Goal: Communication & Community: Answer question/provide support

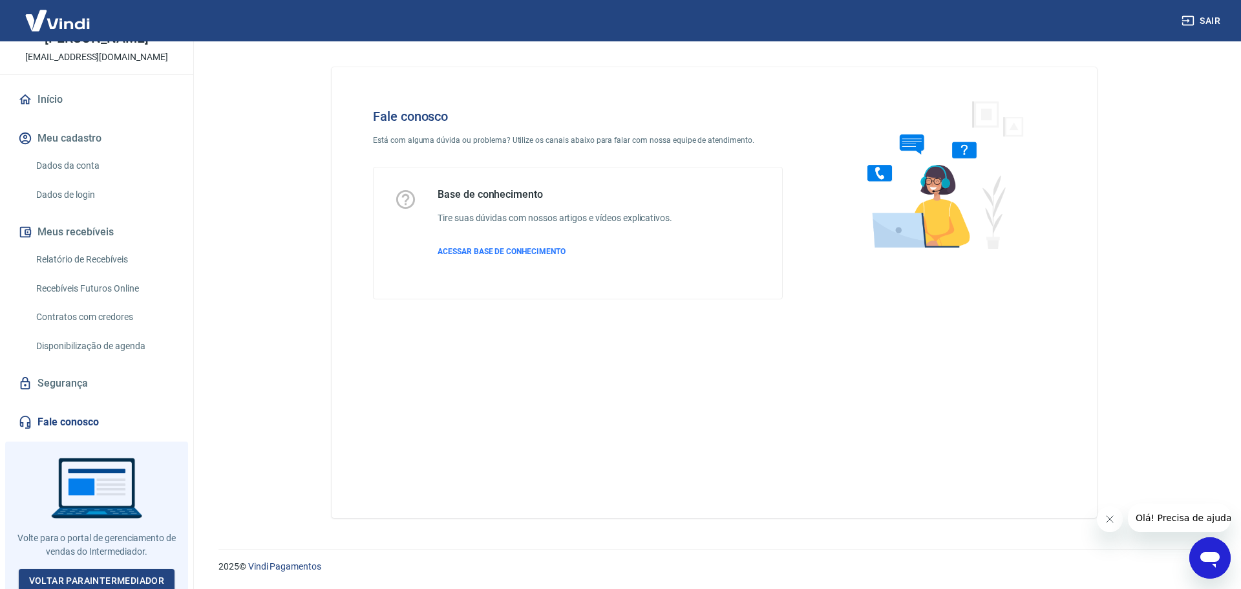
scroll to position [81, 0]
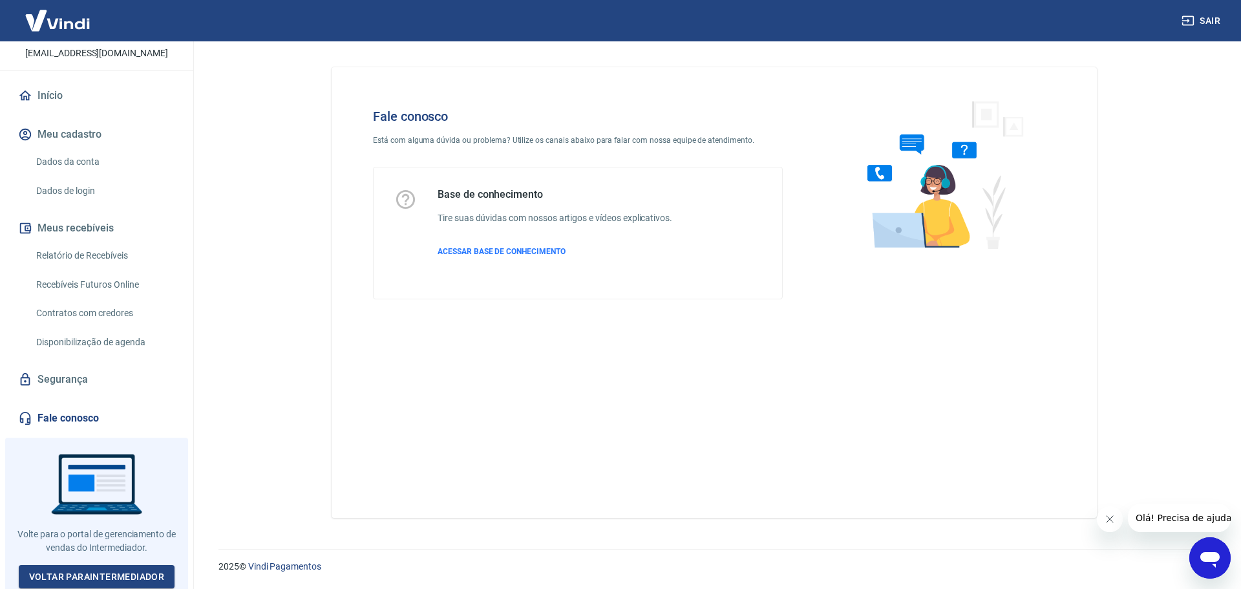
click at [1213, 560] on icon "Abrir janela de mensagens" at bounding box center [1209, 560] width 19 height 16
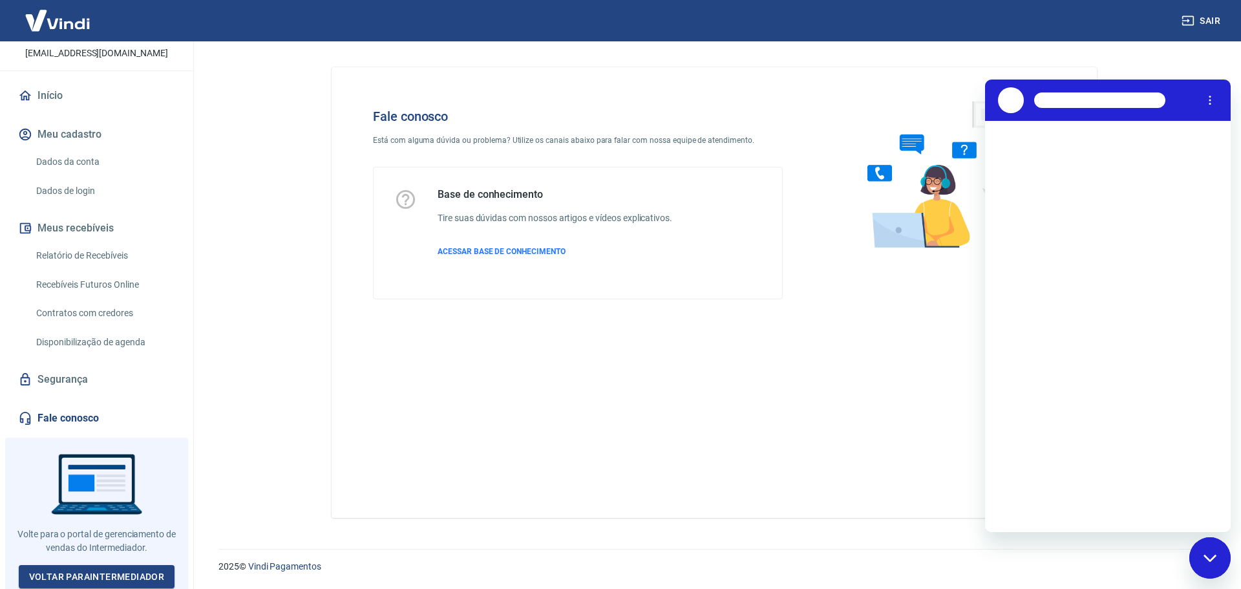
scroll to position [0, 0]
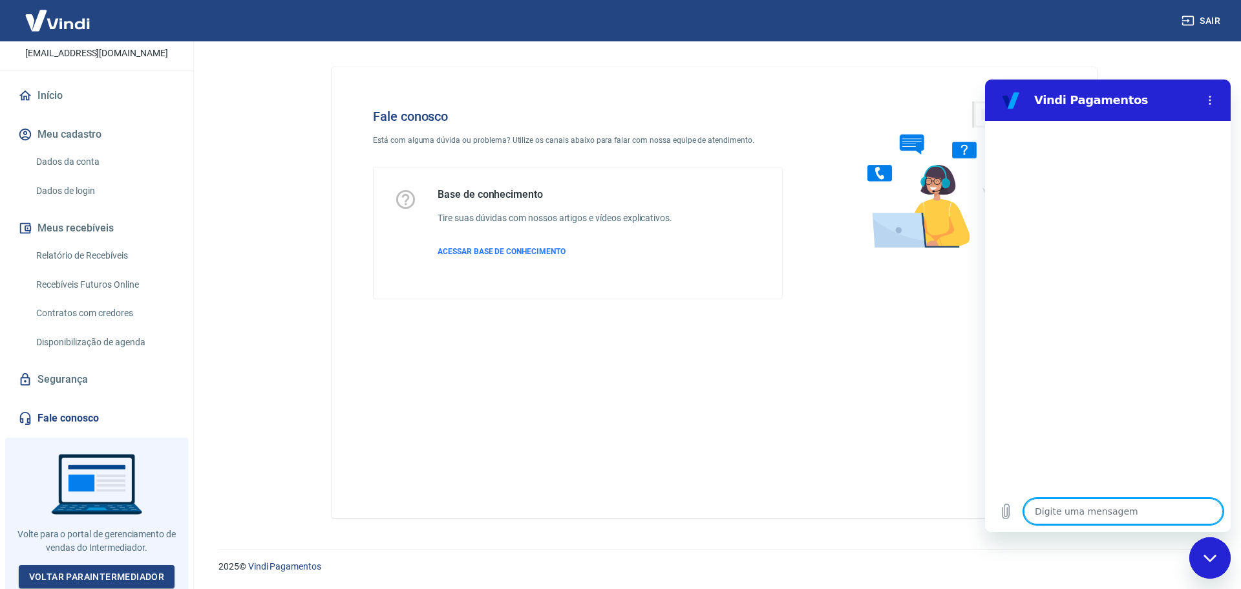
click at [1065, 512] on textarea at bounding box center [1123, 511] width 199 height 26
type textarea "o"
type textarea "x"
type textarea "ol"
type textarea "x"
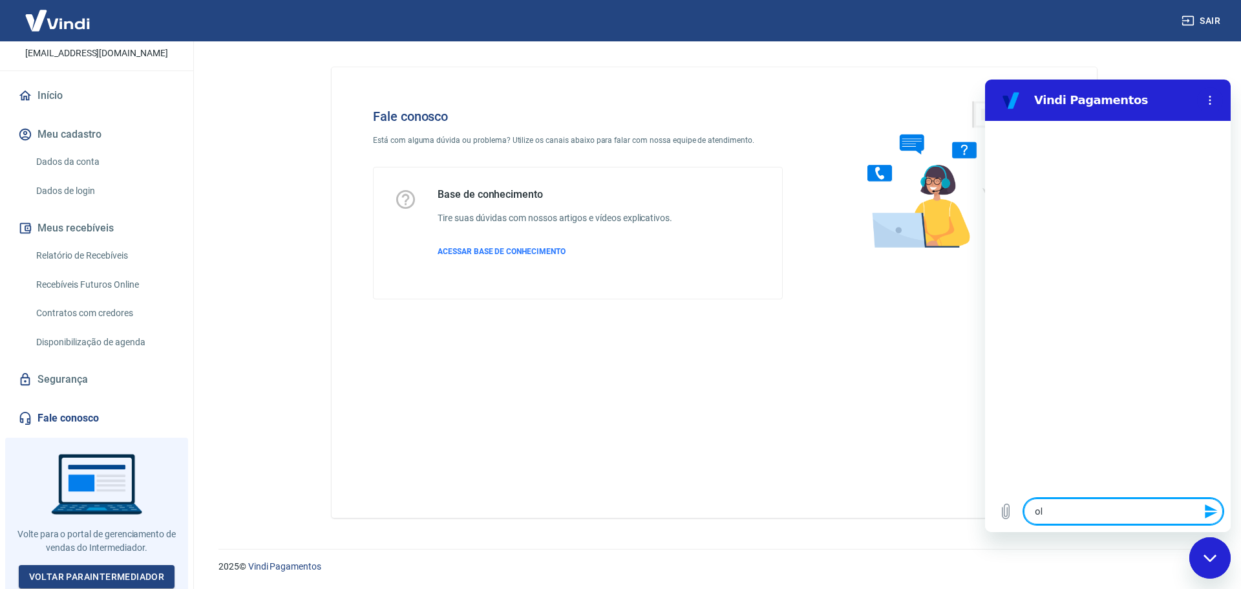
type textarea "ol["
type textarea "x"
type textarea "ol[a"
type textarea "x"
type textarea "ol[a"
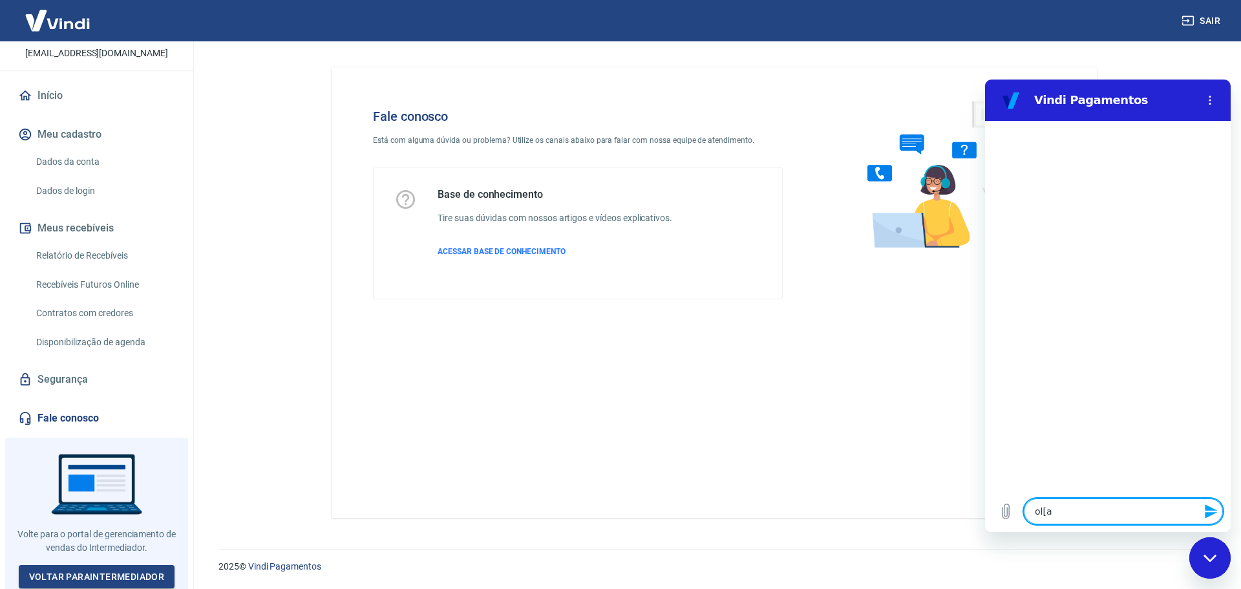
type textarea "x"
type textarea "ol[a b"
type textarea "x"
type textarea "ol[a bo"
type textarea "x"
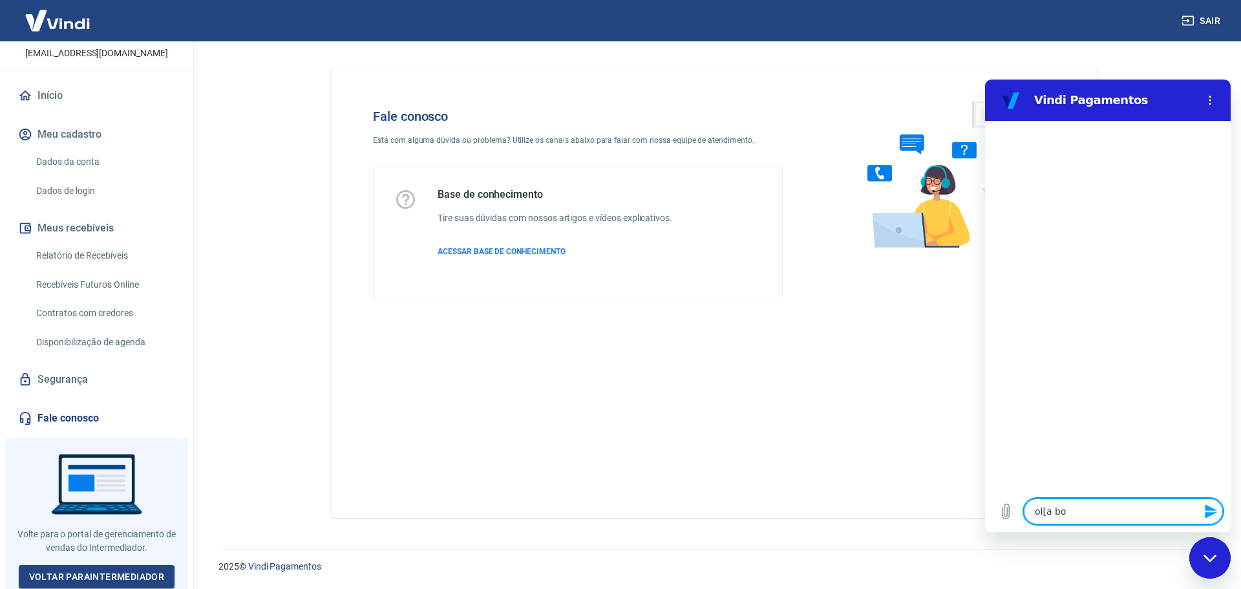
type textarea "ol[a boa"
type textarea "x"
type textarea "ol[a boa"
type textarea "x"
type textarea "ol[a boa a"
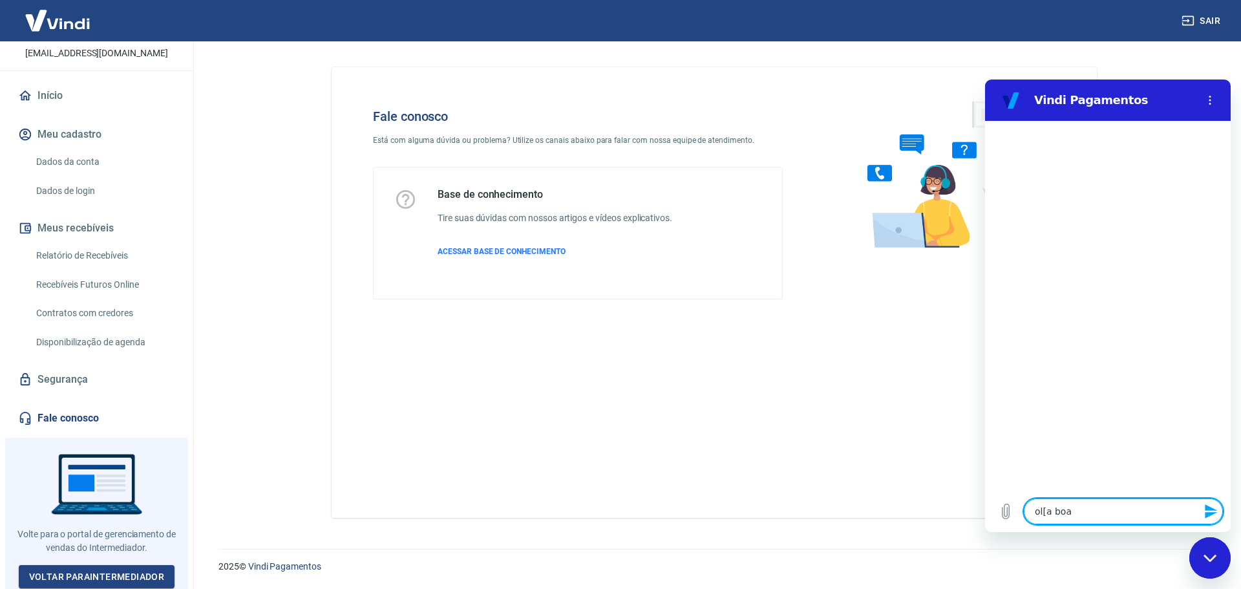
type textarea "x"
type textarea "ol[a boa at"
type textarea "x"
type textarea "ol[a boa atr"
type textarea "x"
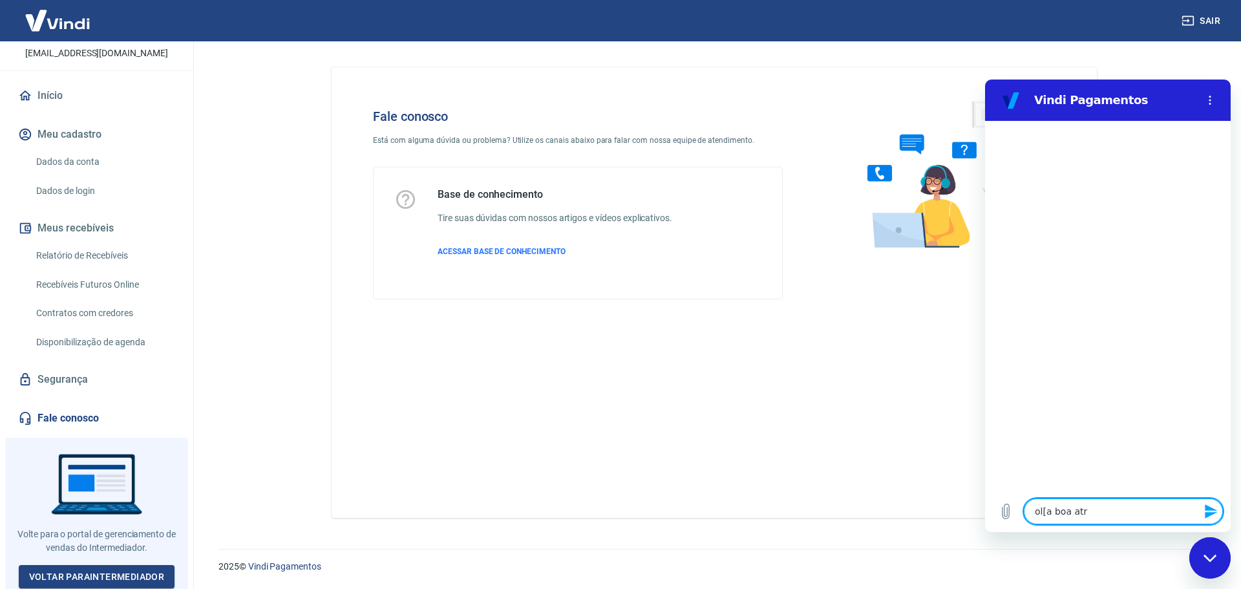
type textarea "ol[a boa atrd"
type textarea "x"
type textarea "ol[a boa atrde"
type textarea "x"
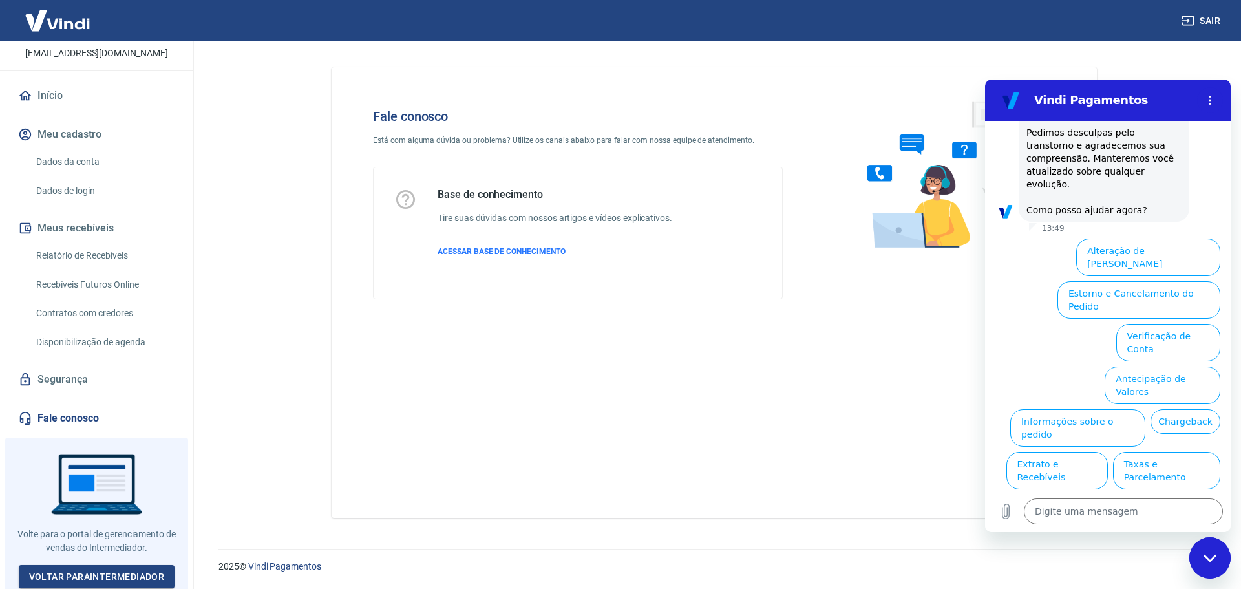
scroll to position [328, 0]
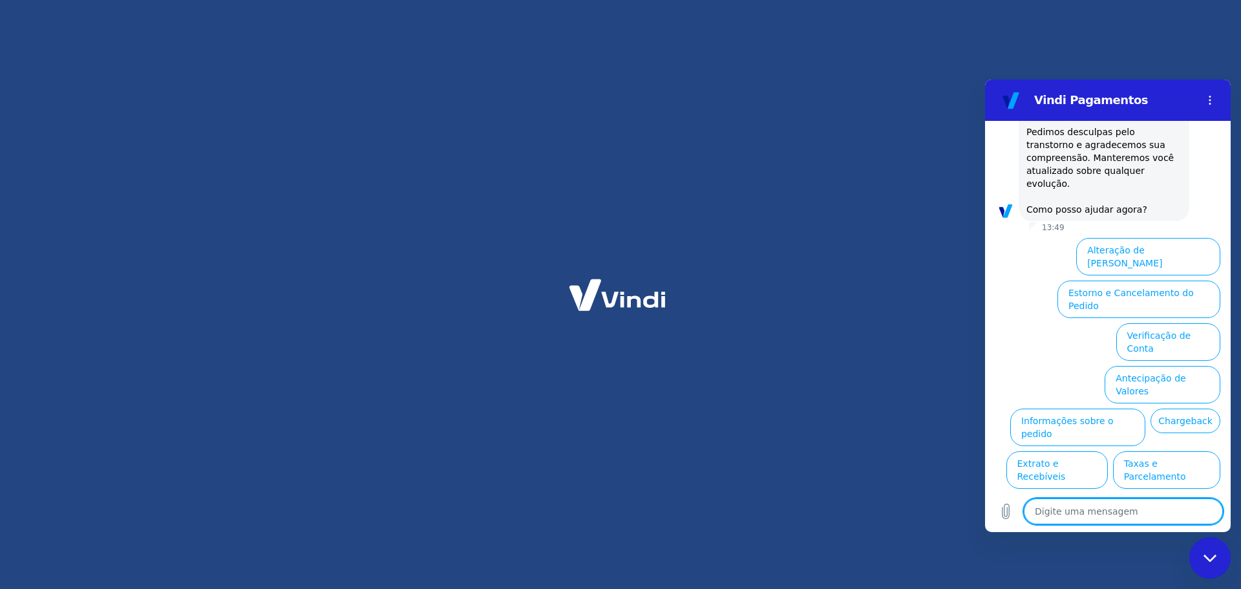
type textarea "x"
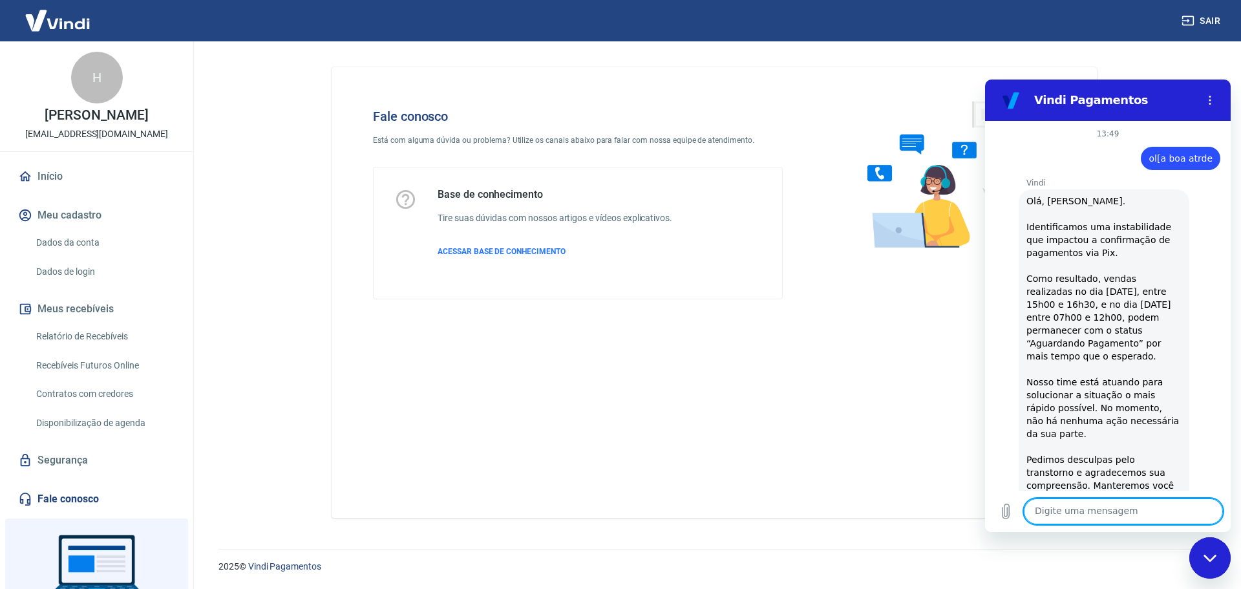
scroll to position [328, 0]
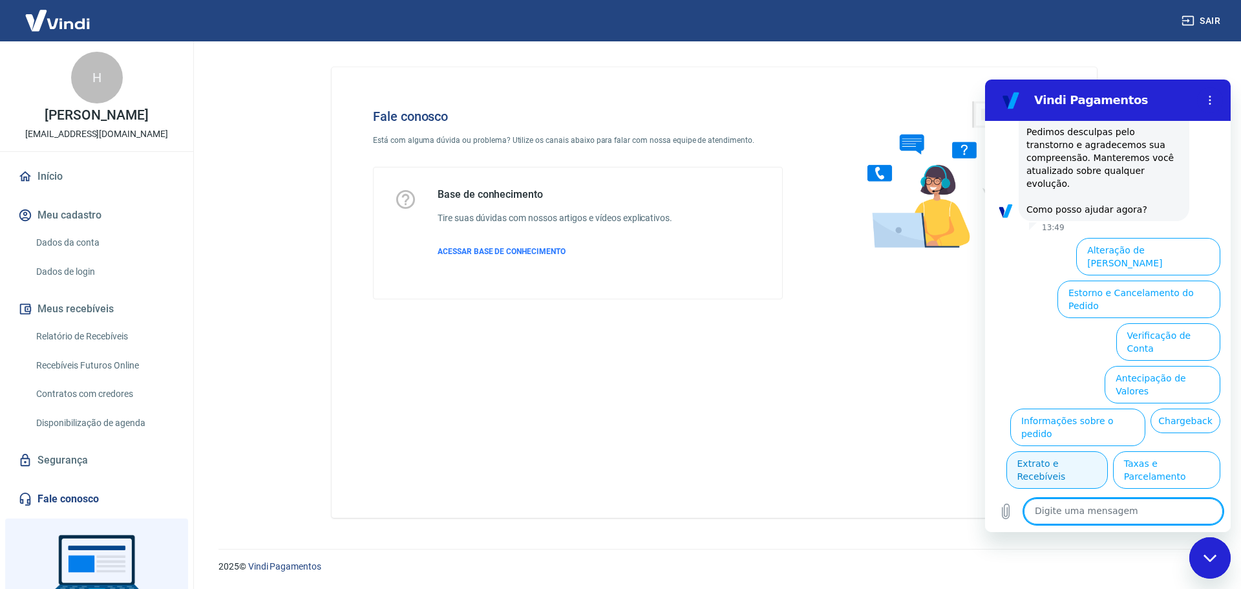
click at [1108, 451] on button "Extrato e Recebíveis" at bounding box center [1056, 469] width 101 height 37
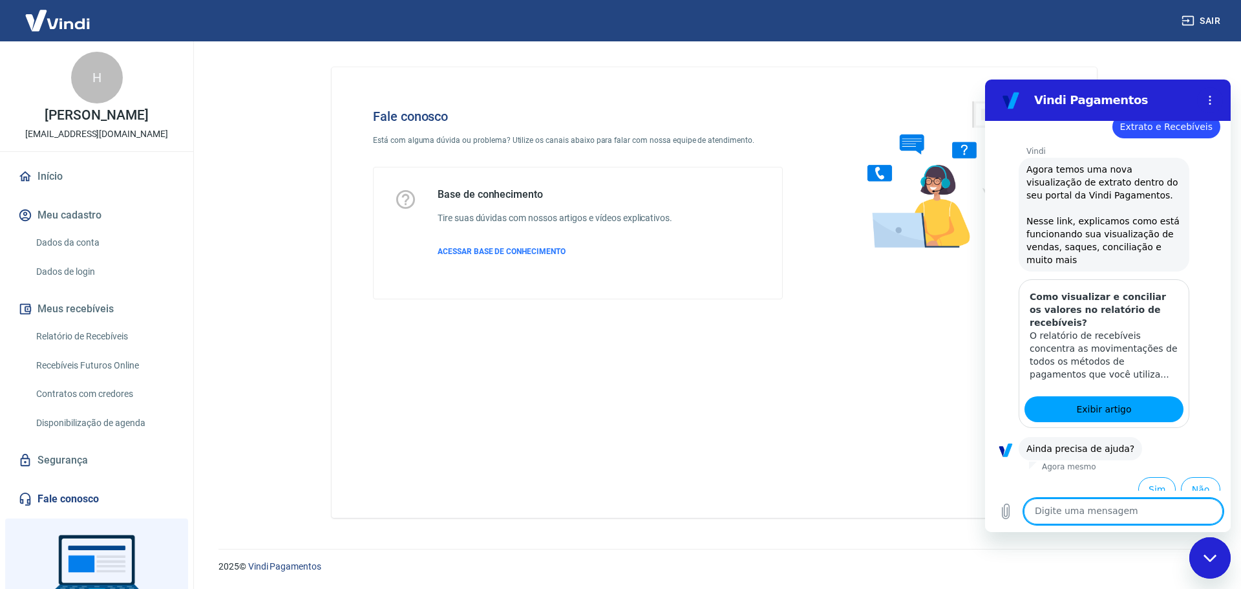
scroll to position [443, 0]
click at [1151, 477] on button "Sim" at bounding box center [1156, 488] width 37 height 25
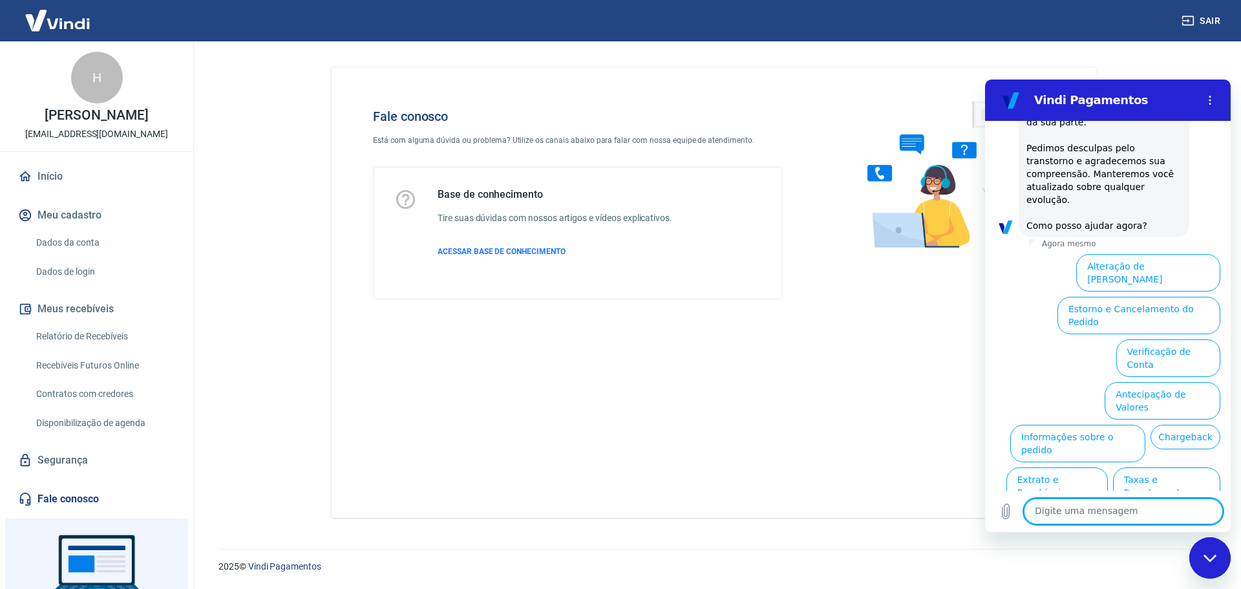
scroll to position [1077, 0]
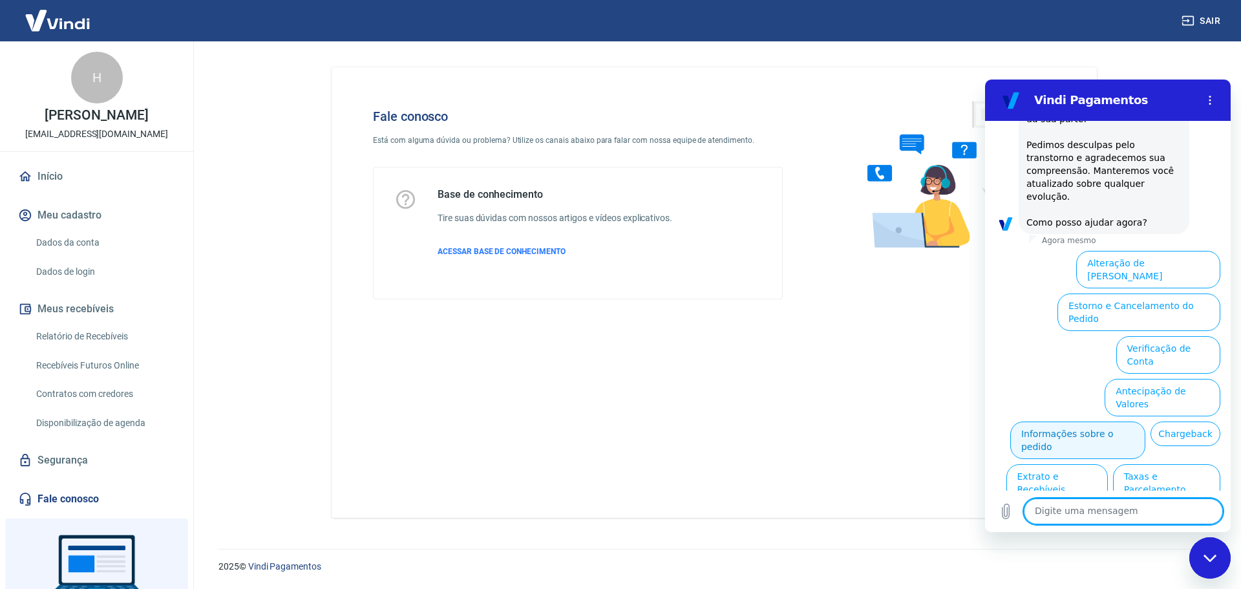
click at [1113, 421] on button "Informações sobre o pedido" at bounding box center [1077, 439] width 135 height 37
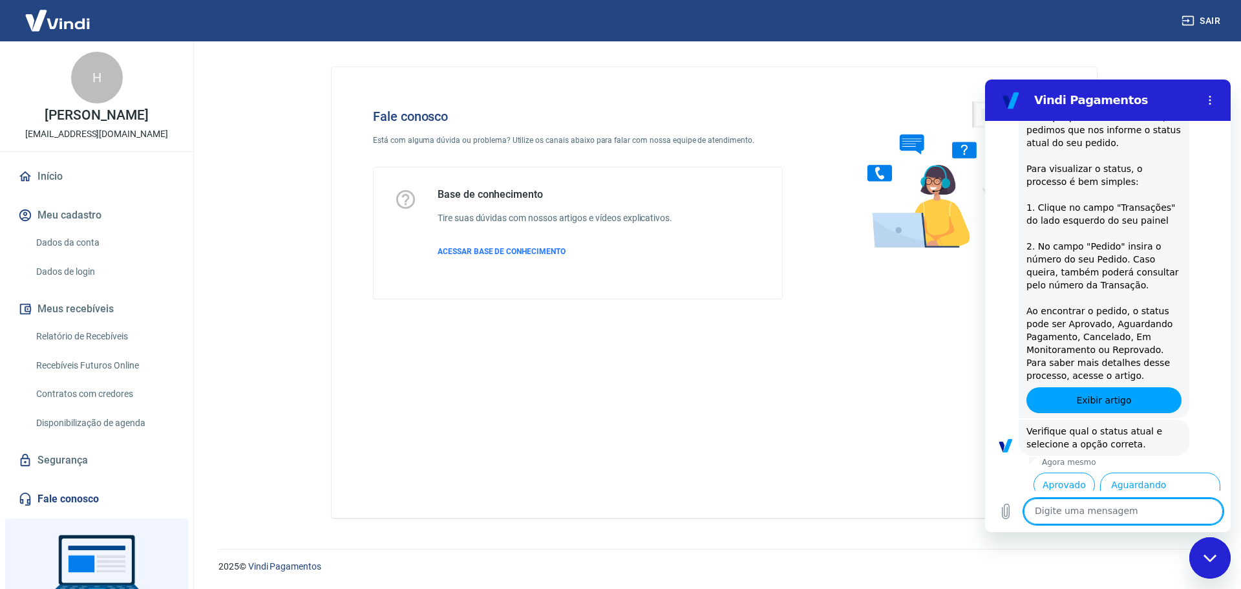
scroll to position [1300, 0]
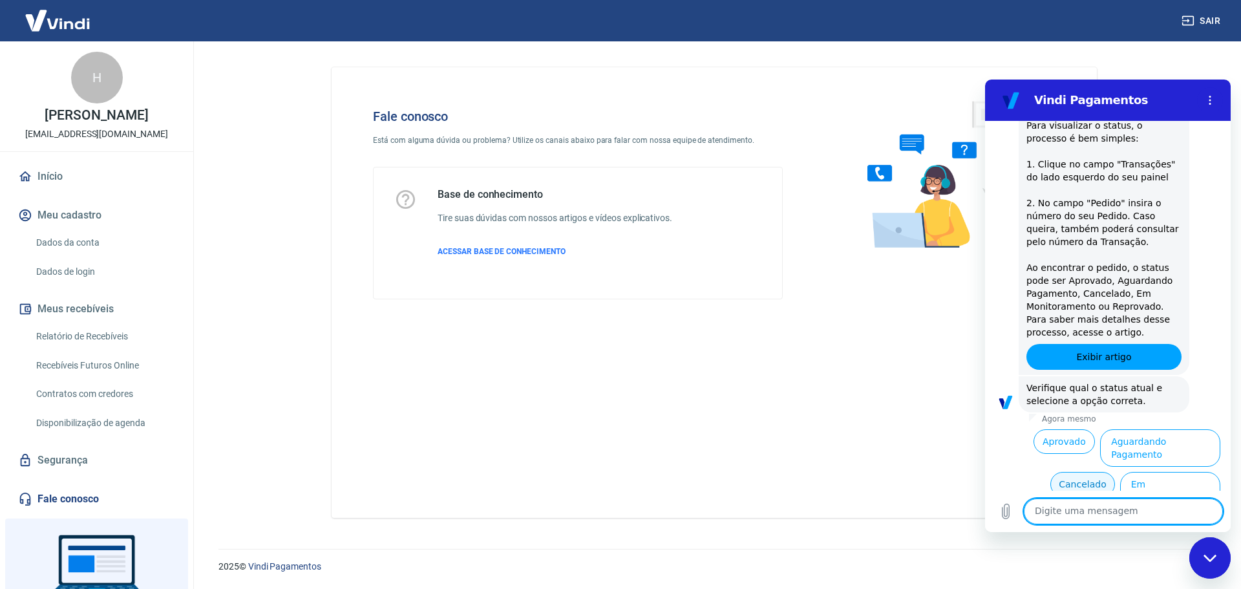
click at [1068, 472] on button "Cancelado" at bounding box center [1082, 484] width 64 height 25
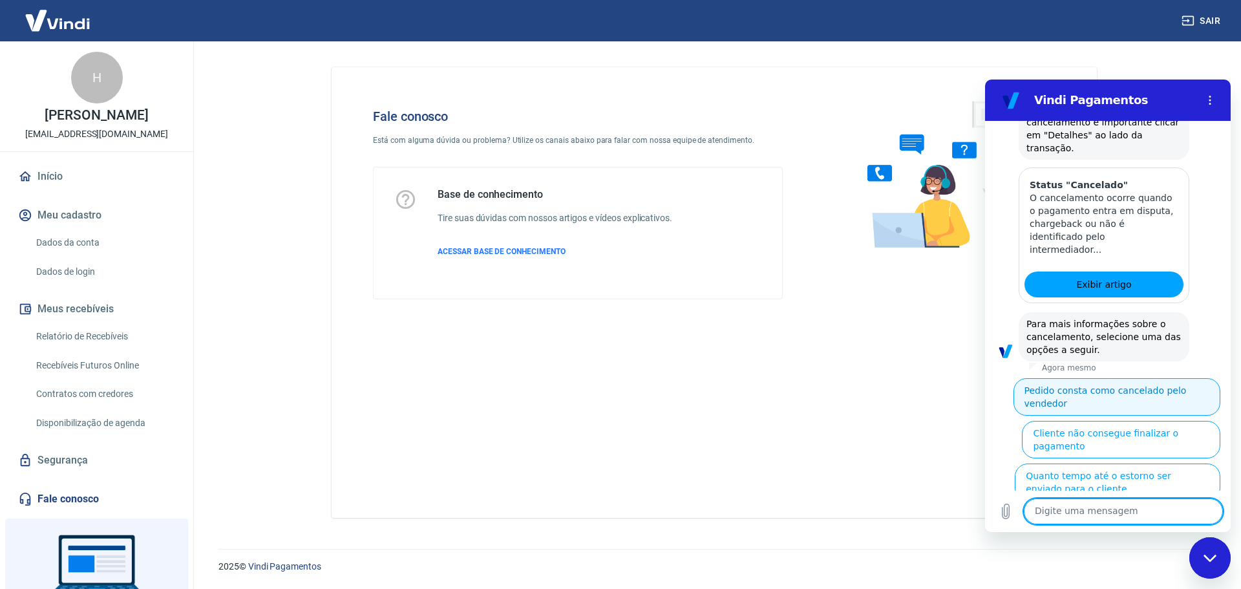
scroll to position [1893, 0]
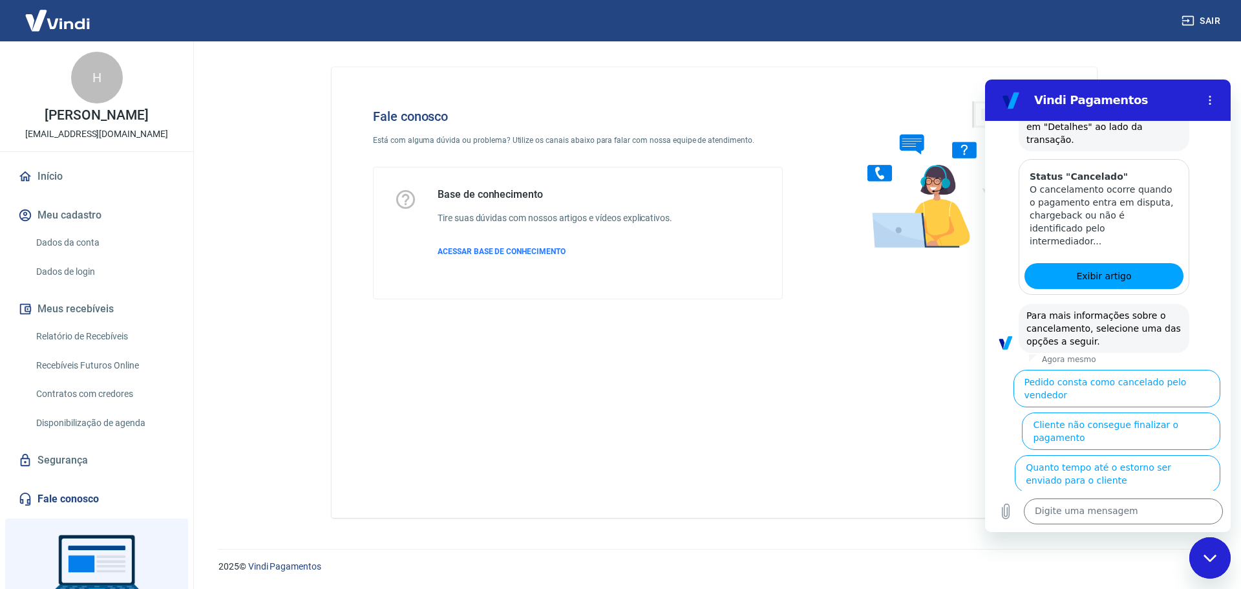
click at [1105, 498] on button "Cliente pagou, mas pedido consta como 'cancelado'" at bounding box center [1129, 516] width 184 height 37
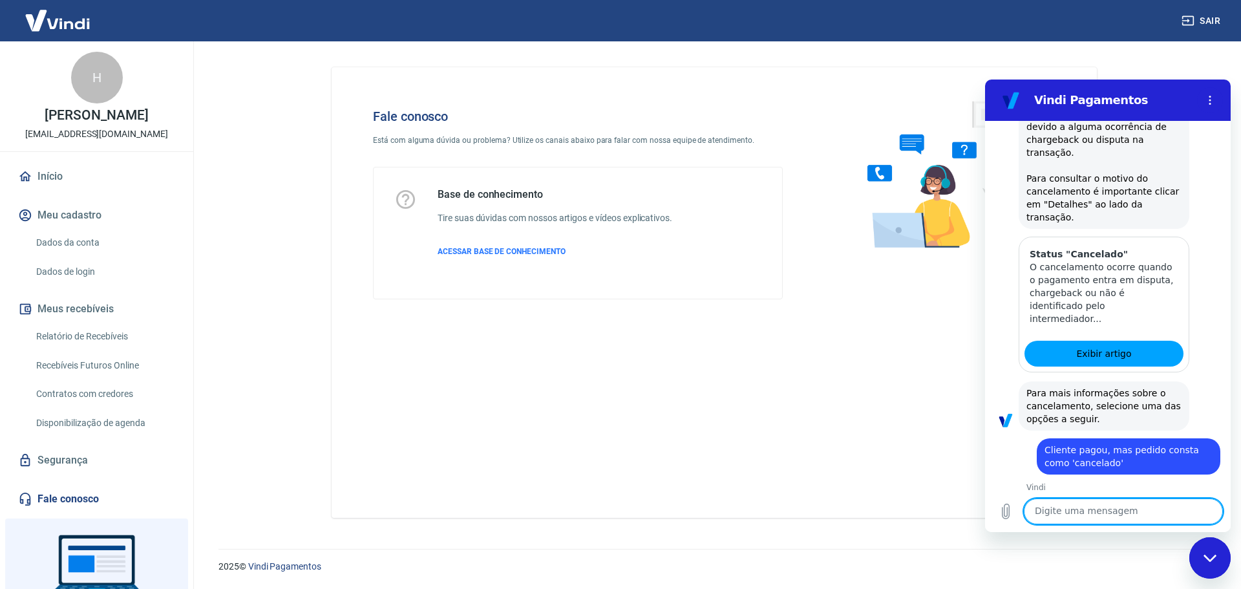
scroll to position [1907, 0]
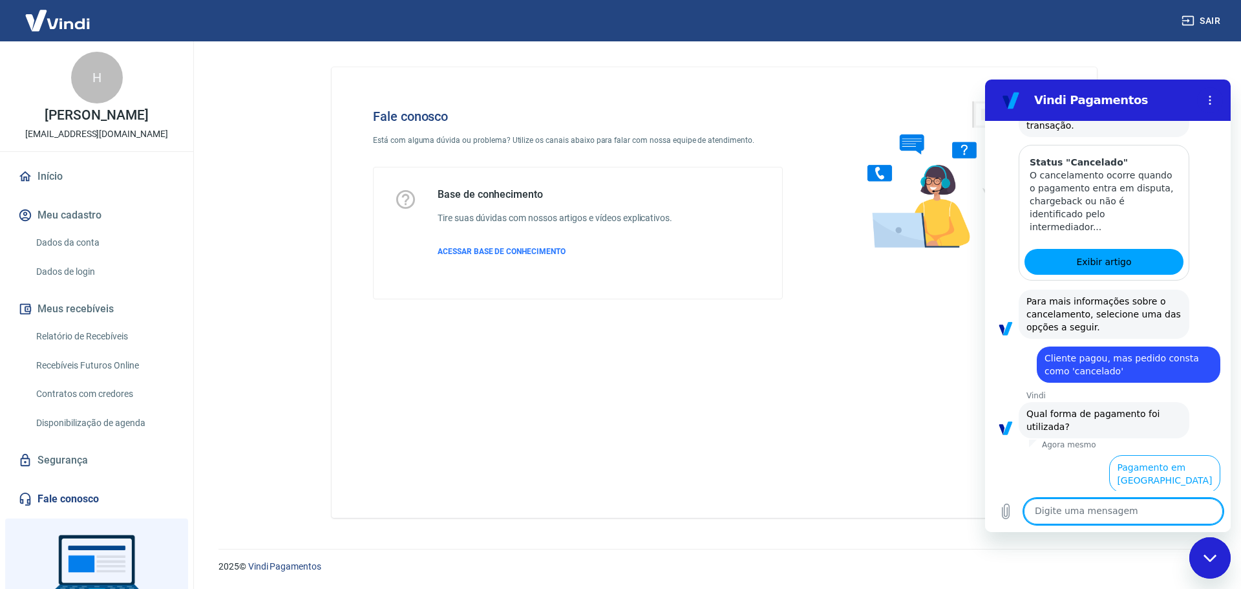
click at [1139, 498] on button "Pagamento em Pix" at bounding box center [1171, 516] width 97 height 37
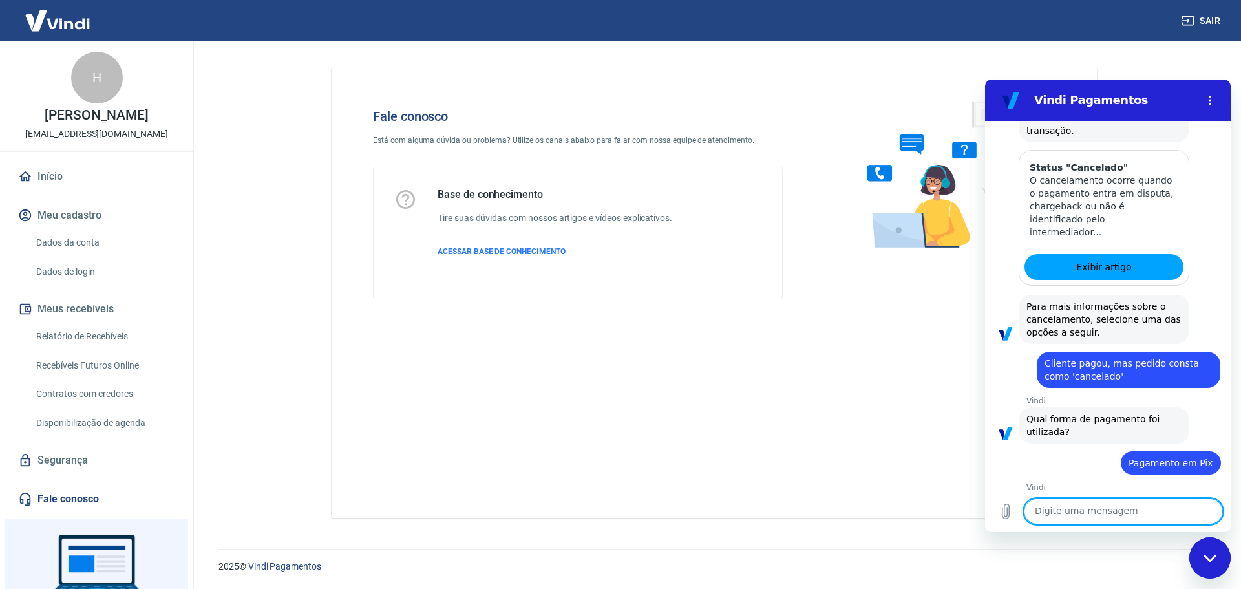
scroll to position [1935, 0]
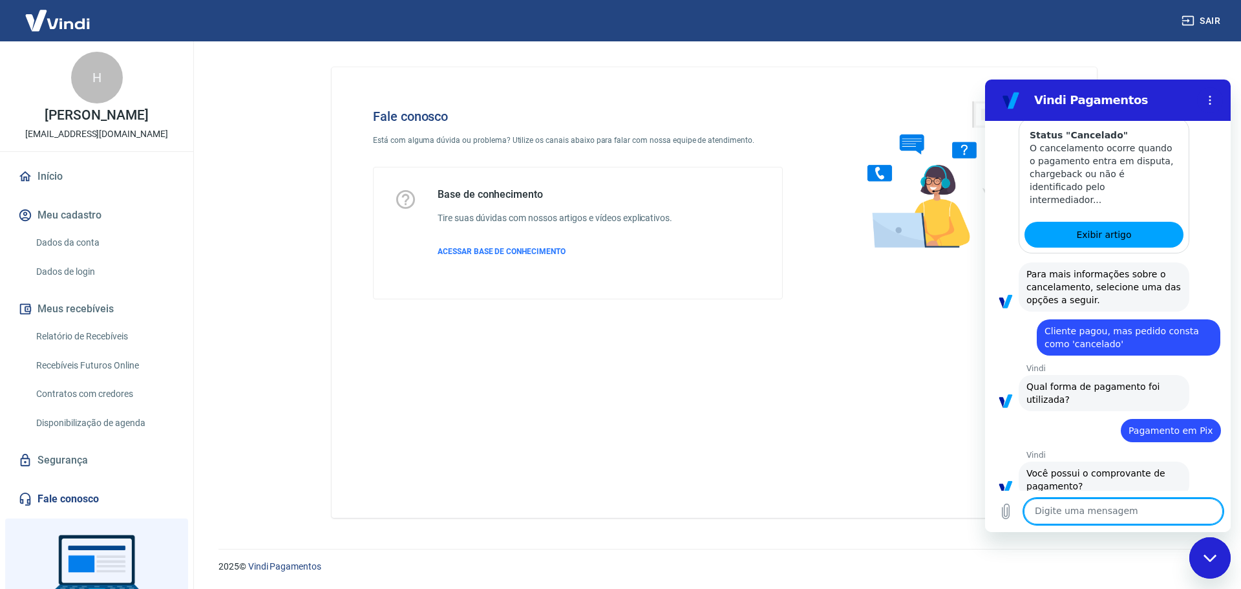
click at [1143, 515] on button "Sim" at bounding box center [1156, 527] width 37 height 25
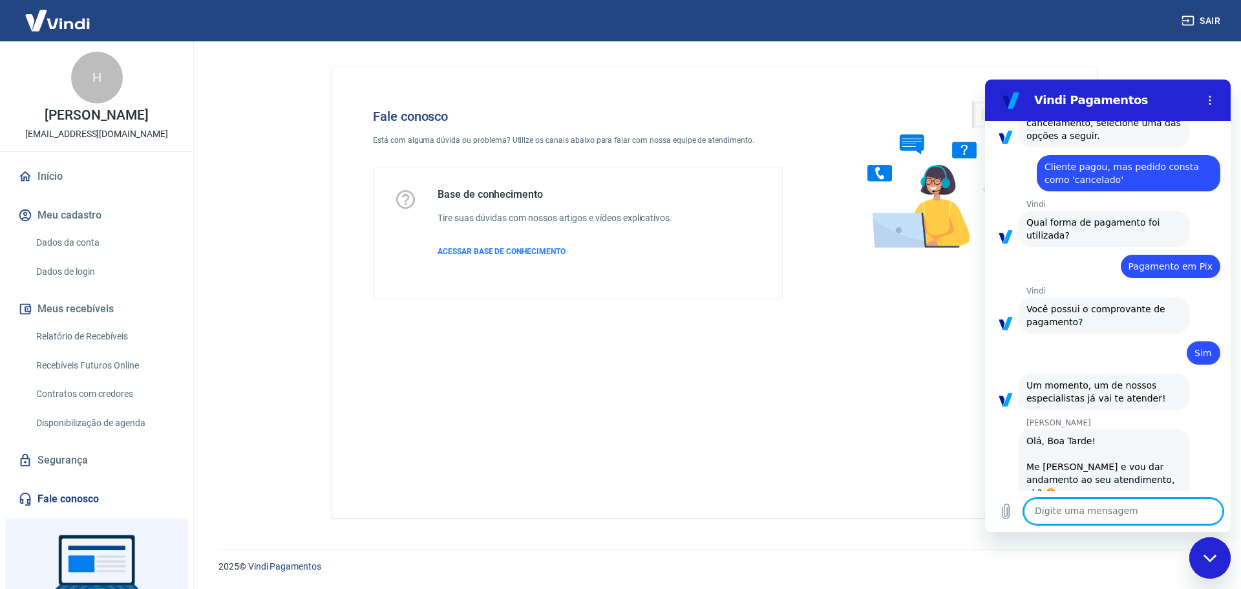
scroll to position [2101, 0]
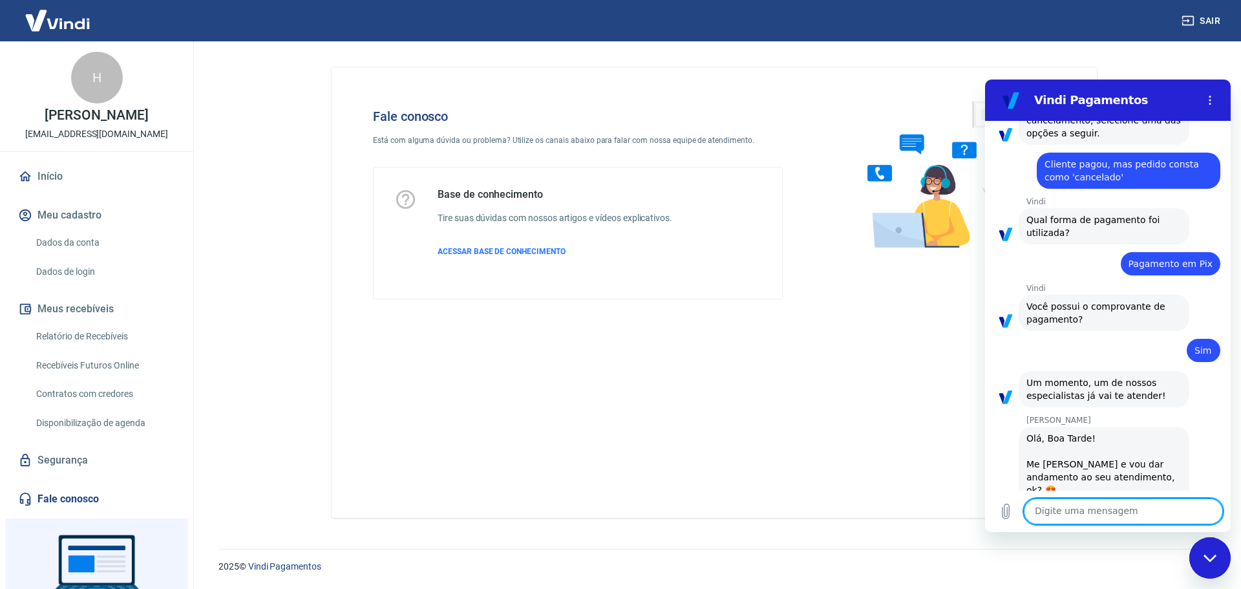
click at [1070, 514] on textarea at bounding box center [1123, 511] width 199 height 26
type textarea "[PERSON_NAME], é o Hermano"
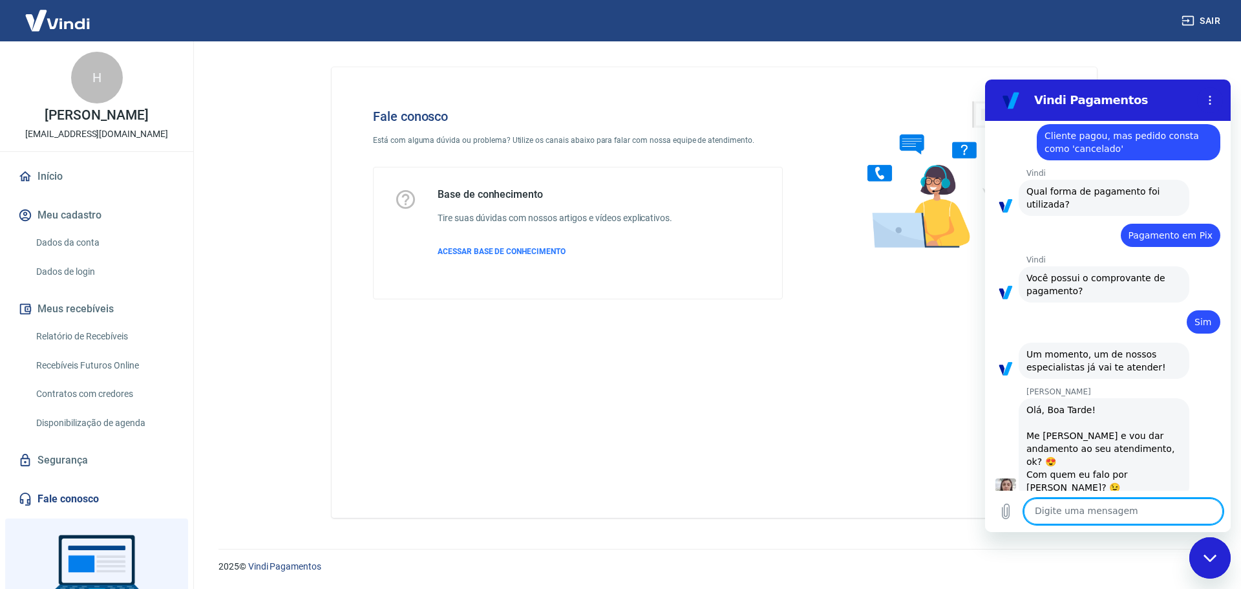
scroll to position [2132, 0]
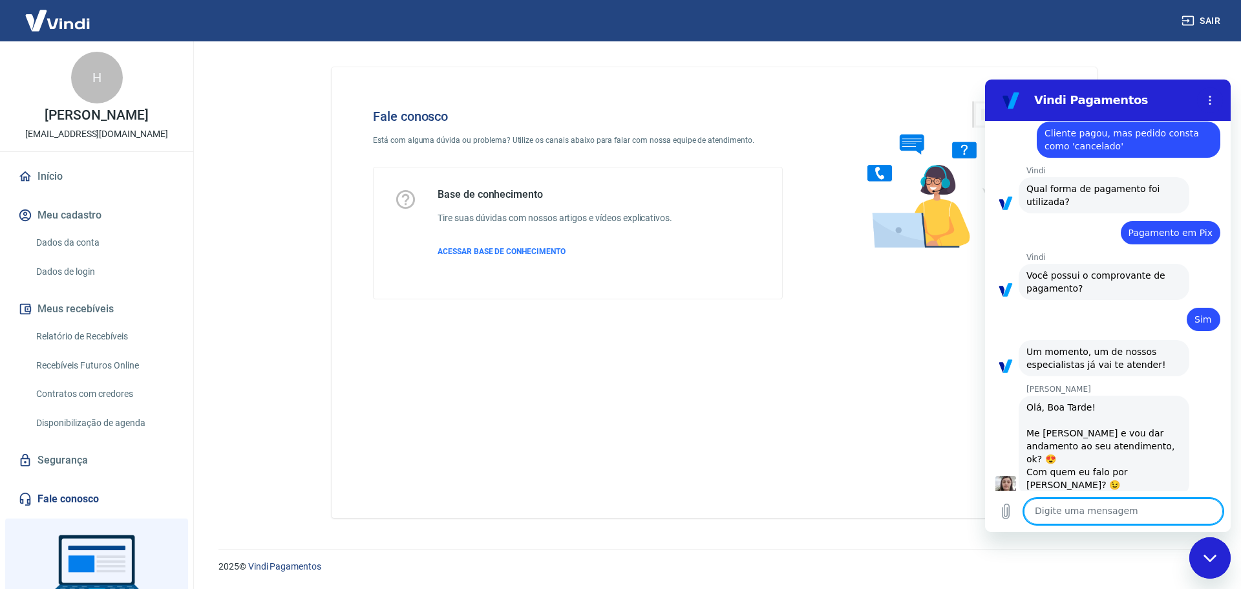
click at [1064, 512] on textarea at bounding box center [1123, 511] width 199 height 26
type textarea "boa tarde"
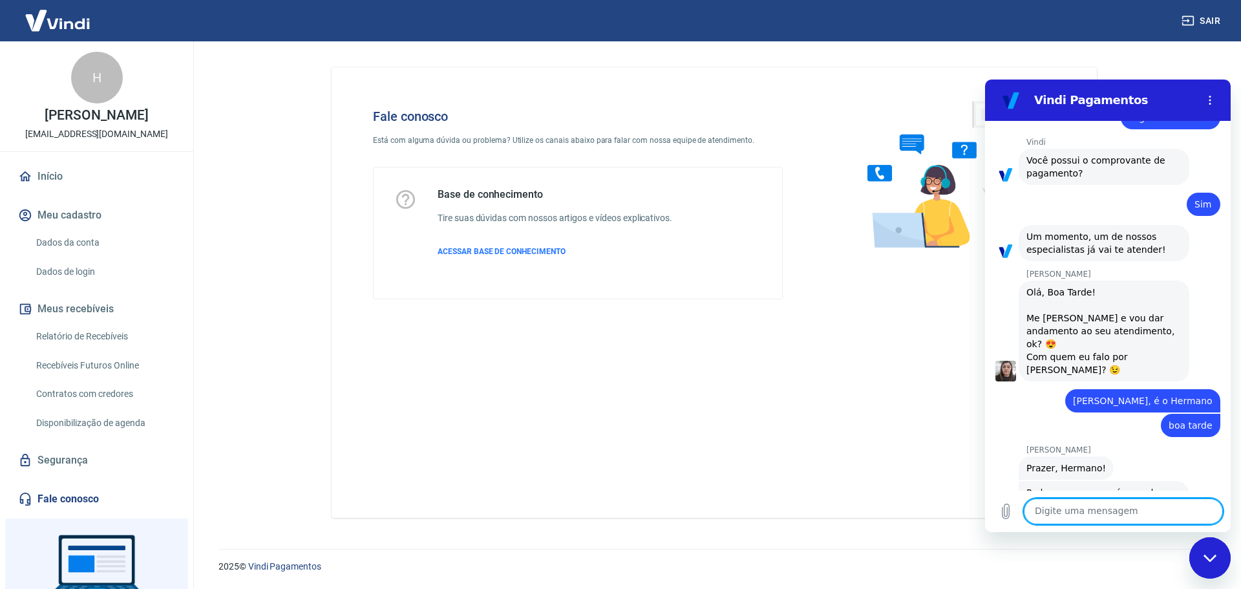
scroll to position [2250, 0]
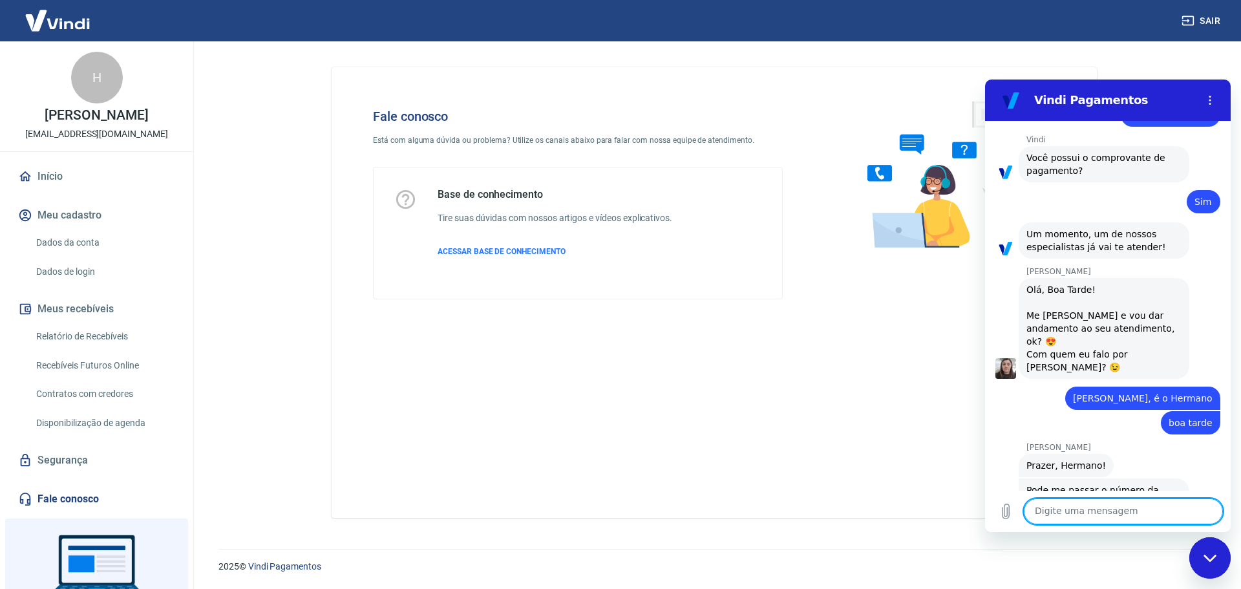
click at [1083, 512] on textarea at bounding box center [1123, 511] width 199 height 26
type textarea "numero 223790391"
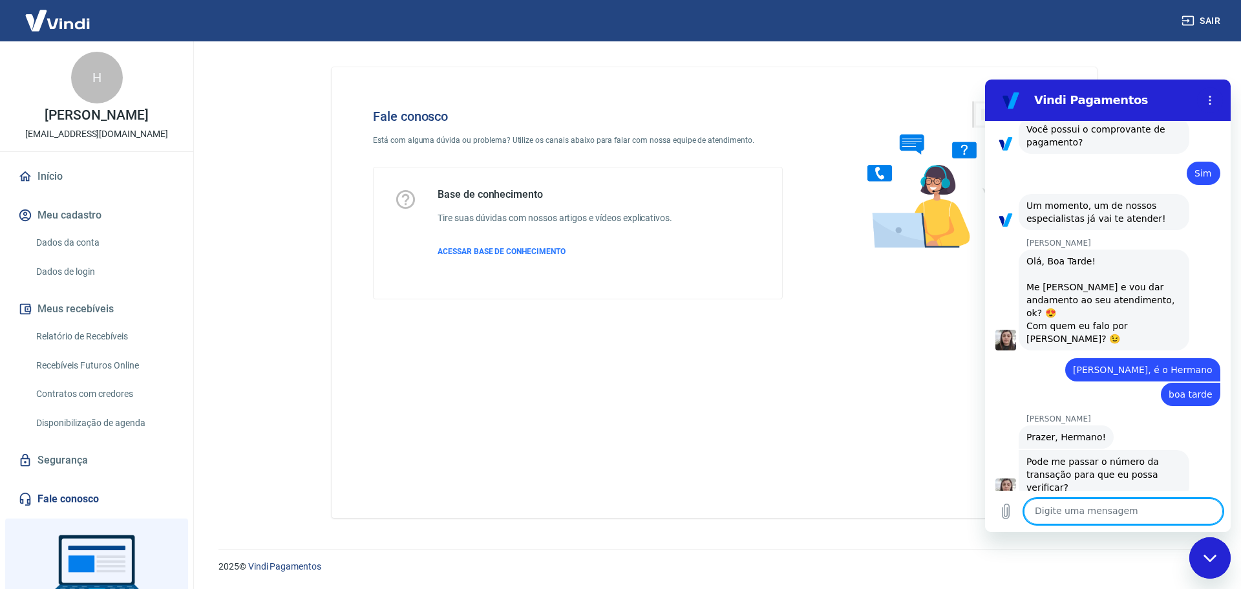
scroll to position [2281, 0]
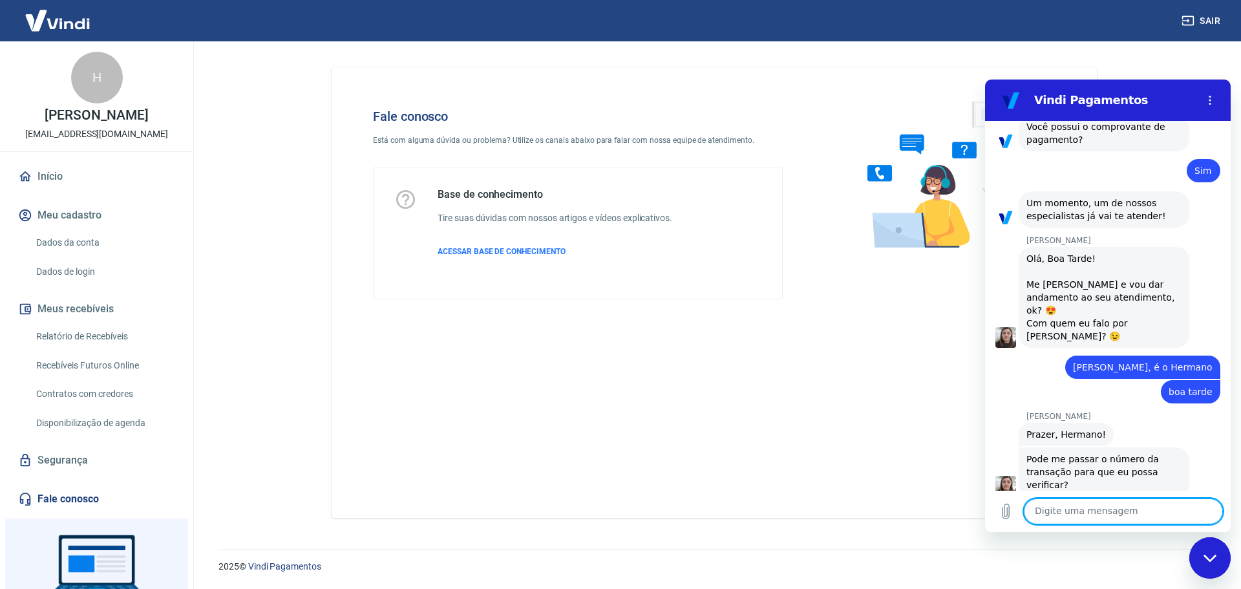
click at [1086, 510] on textarea at bounding box center [1123, 511] width 199 height 26
type textarea "consta como cancelada, mas o cliente pagou"
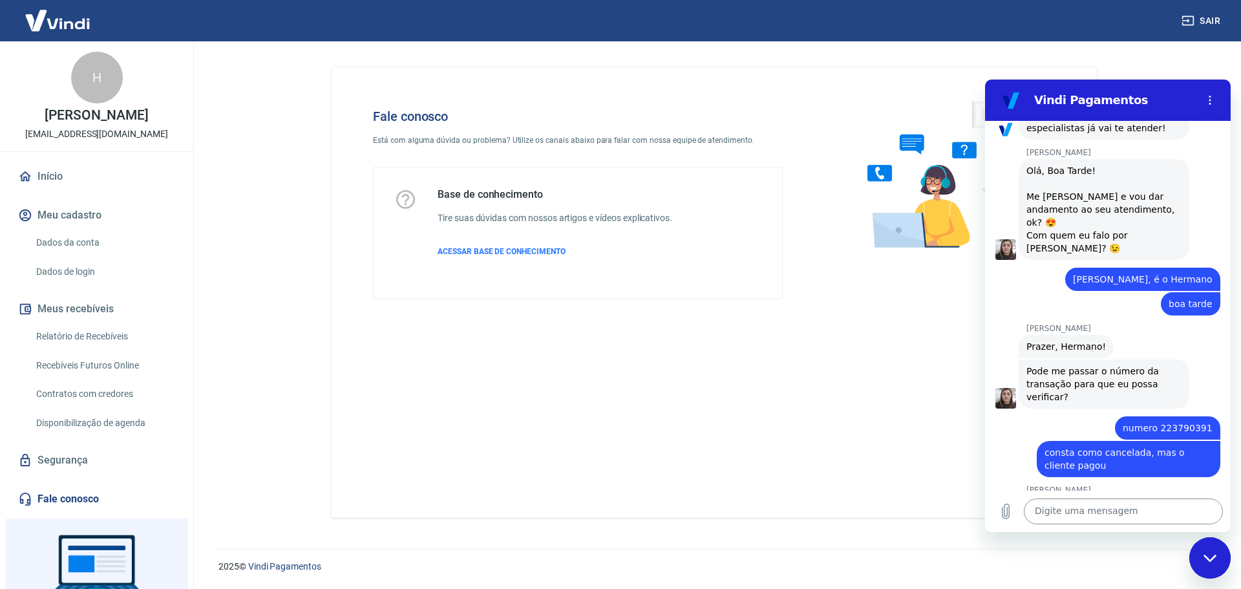
scroll to position [2368, 0]
click at [1076, 513] on textarea at bounding box center [1123, 511] width 199 height 26
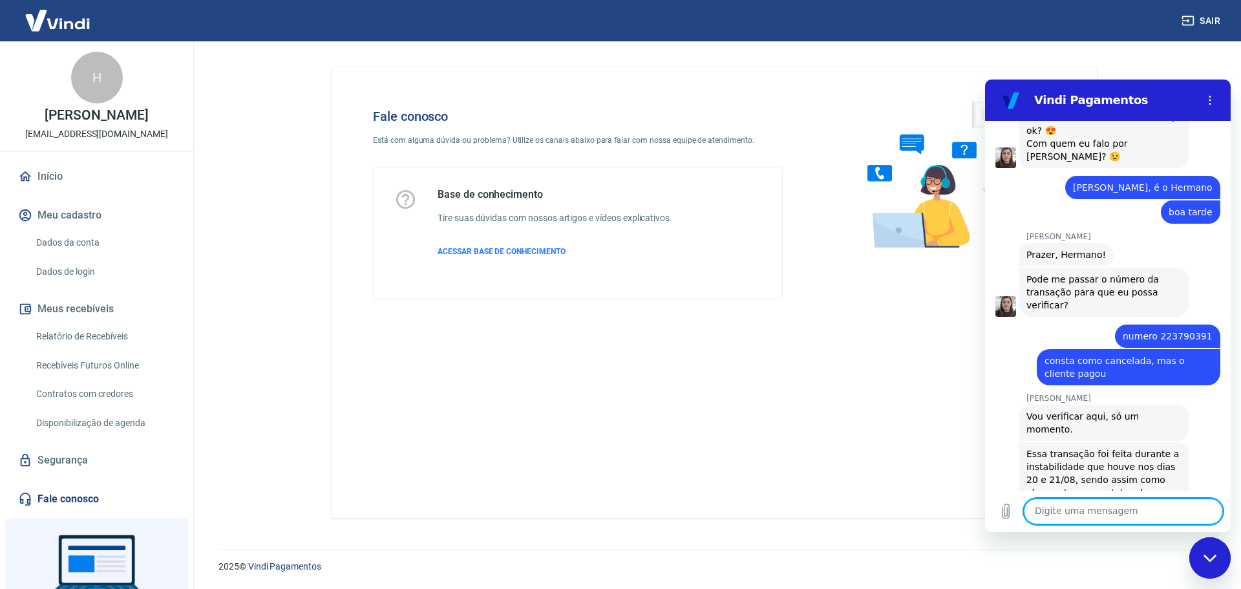
scroll to position [2463, 0]
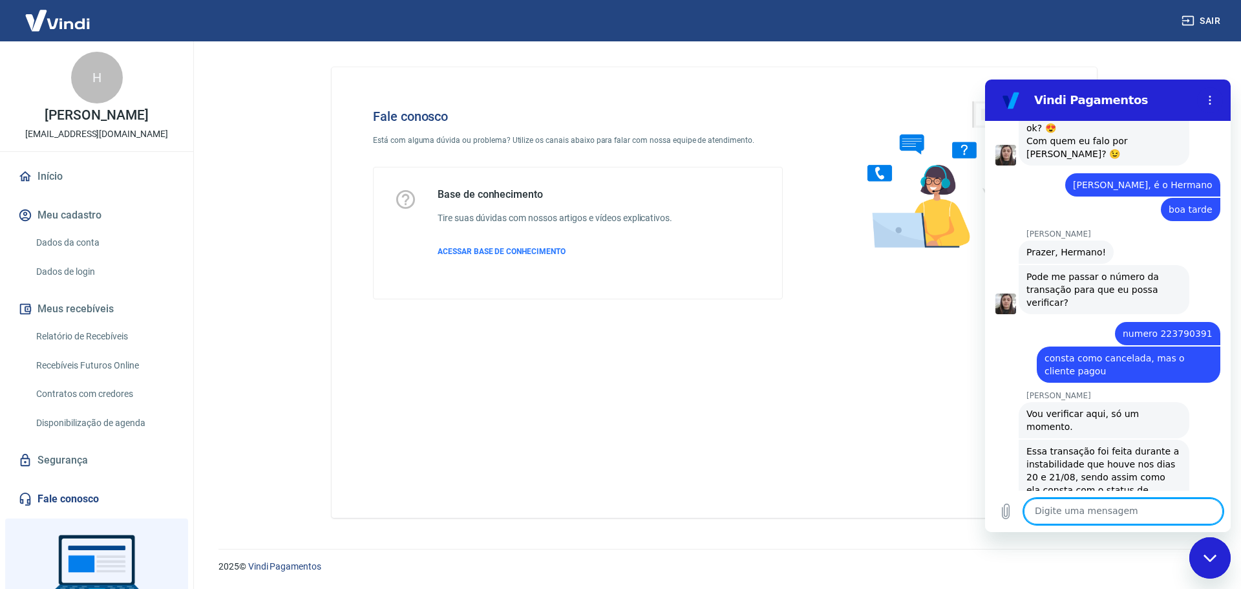
click at [1076, 513] on textarea at bounding box center [1123, 511] width 199 height 26
type textarea "entendi, esse estorno será realizado quando?"
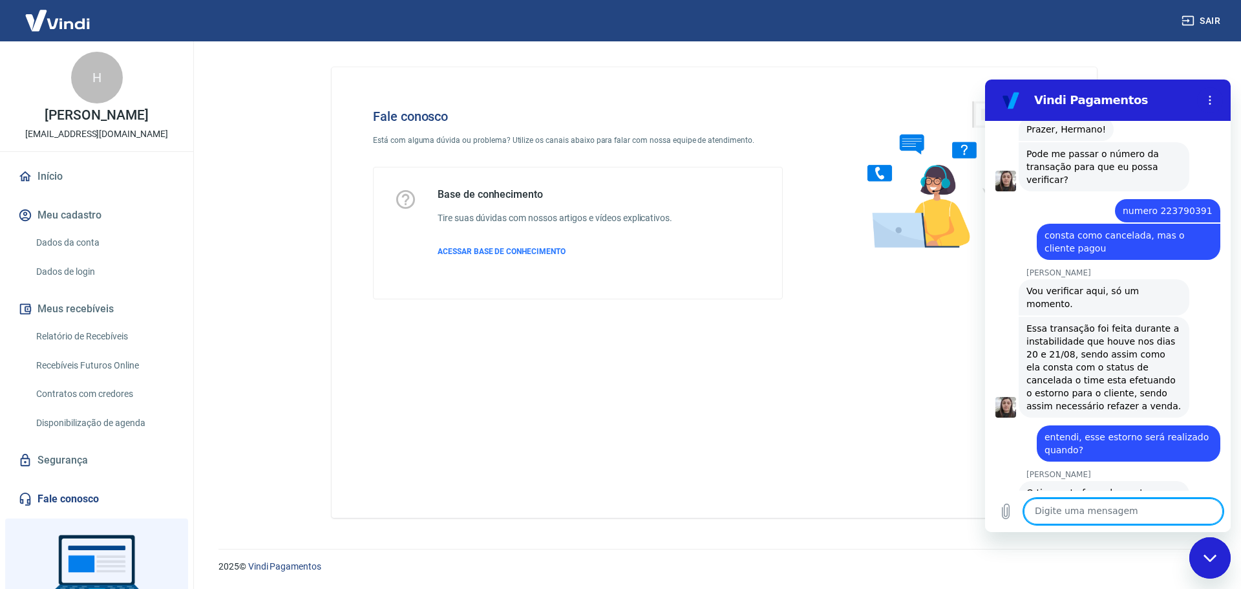
scroll to position [2589, 0]
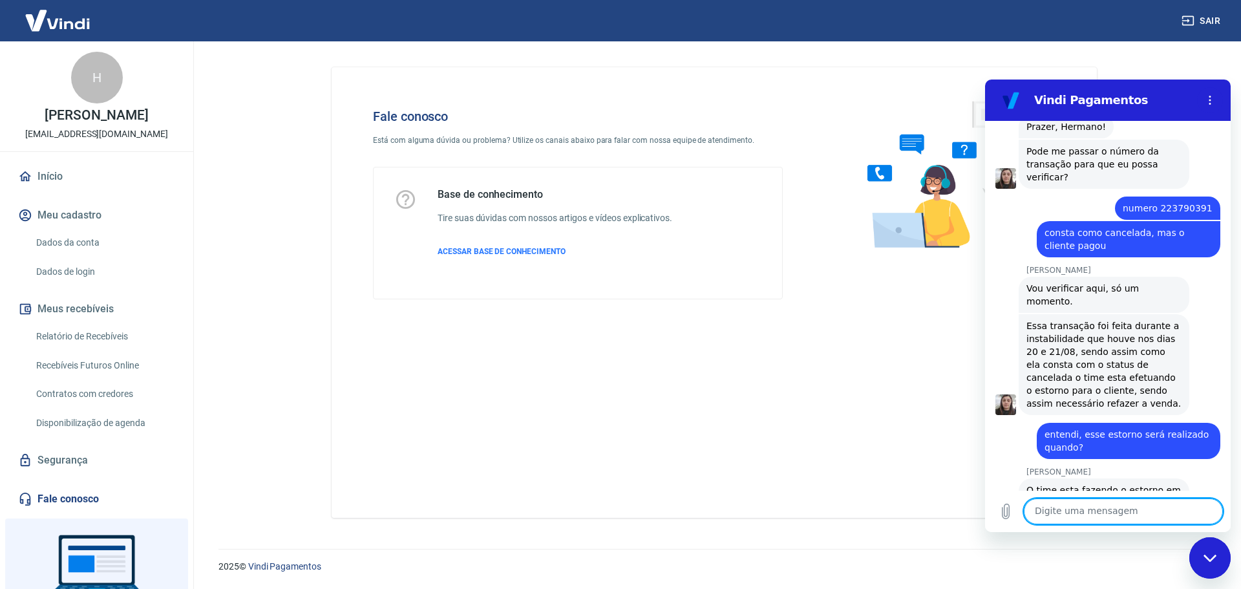
click at [1063, 511] on textarea at bounding box center [1123, 511] width 199 height 26
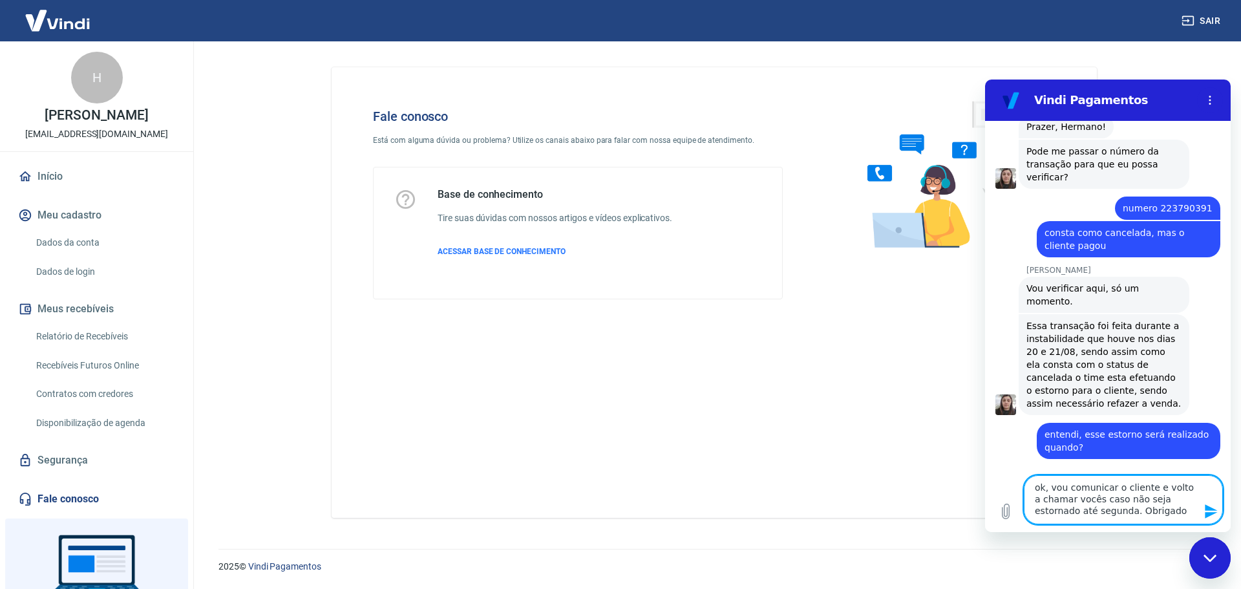
type textarea "ok, vou comunicar o cliente e volto a chamar vocês caso não seja estornado até …"
click at [1207, 560] on icon "Fechar janela de mensagens" at bounding box center [1211, 558] width 14 height 8
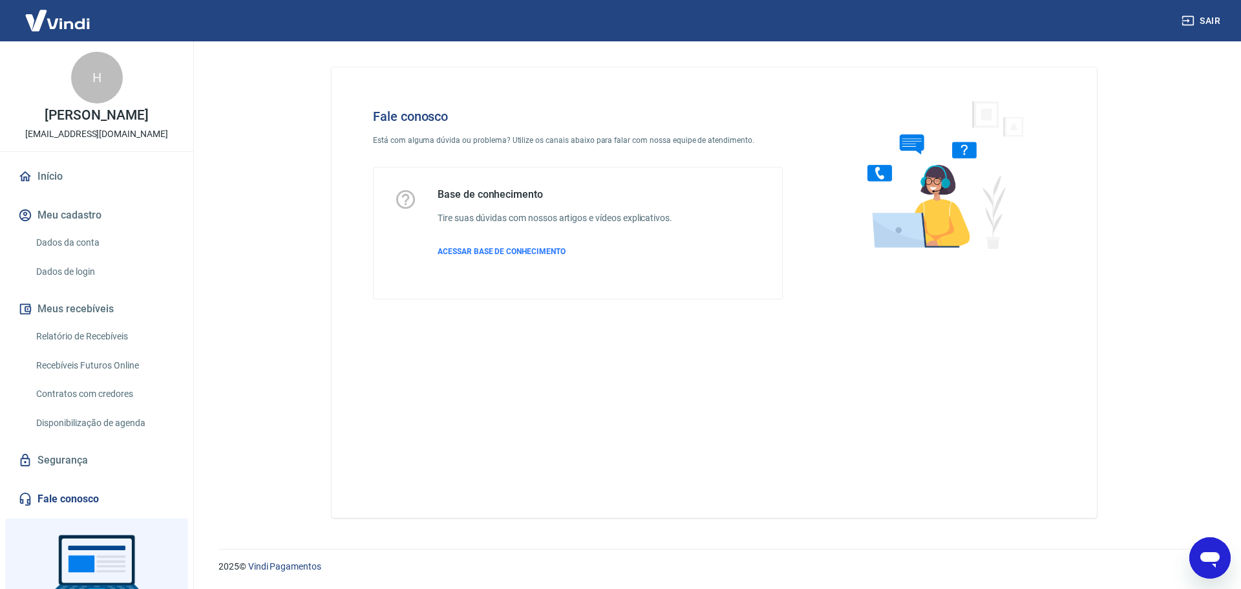
click at [1207, 556] on icon "Abrir janela de mensagens" at bounding box center [1209, 560] width 19 height 16
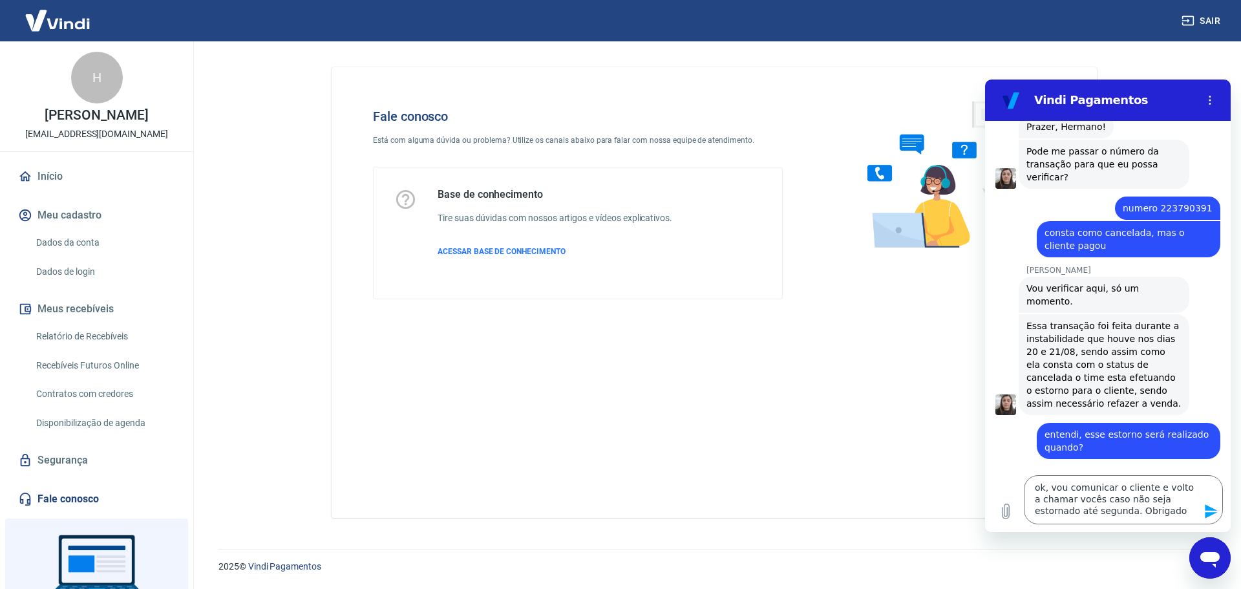
scroll to position [0, 0]
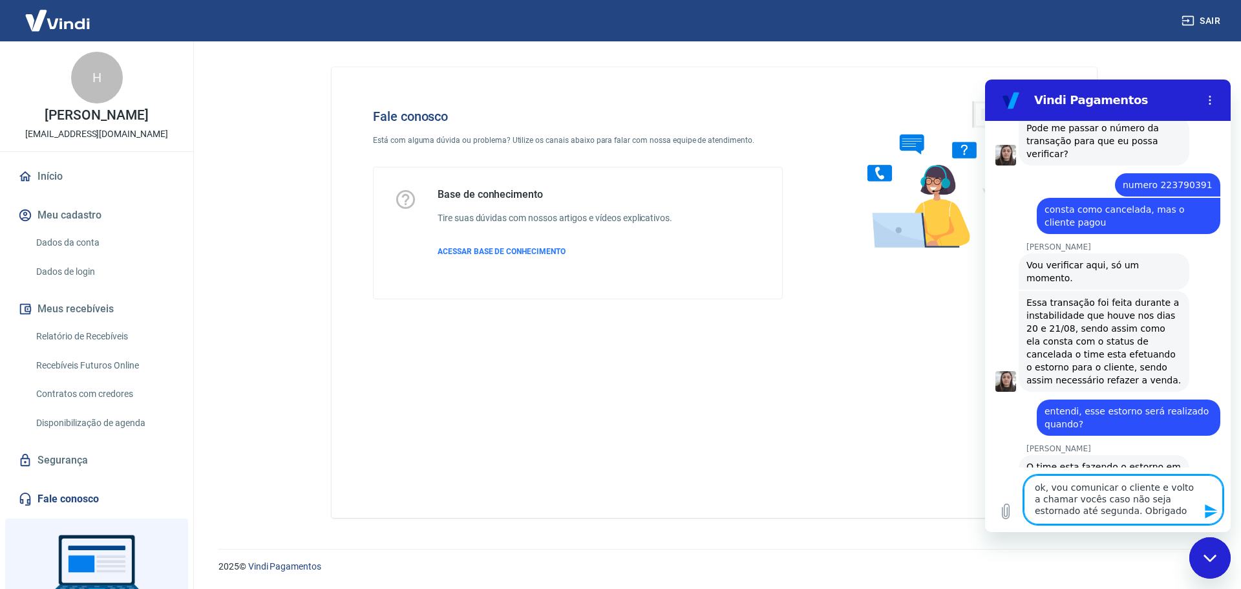
click at [1209, 513] on icon "Enviar mensagem" at bounding box center [1211, 511] width 12 height 14
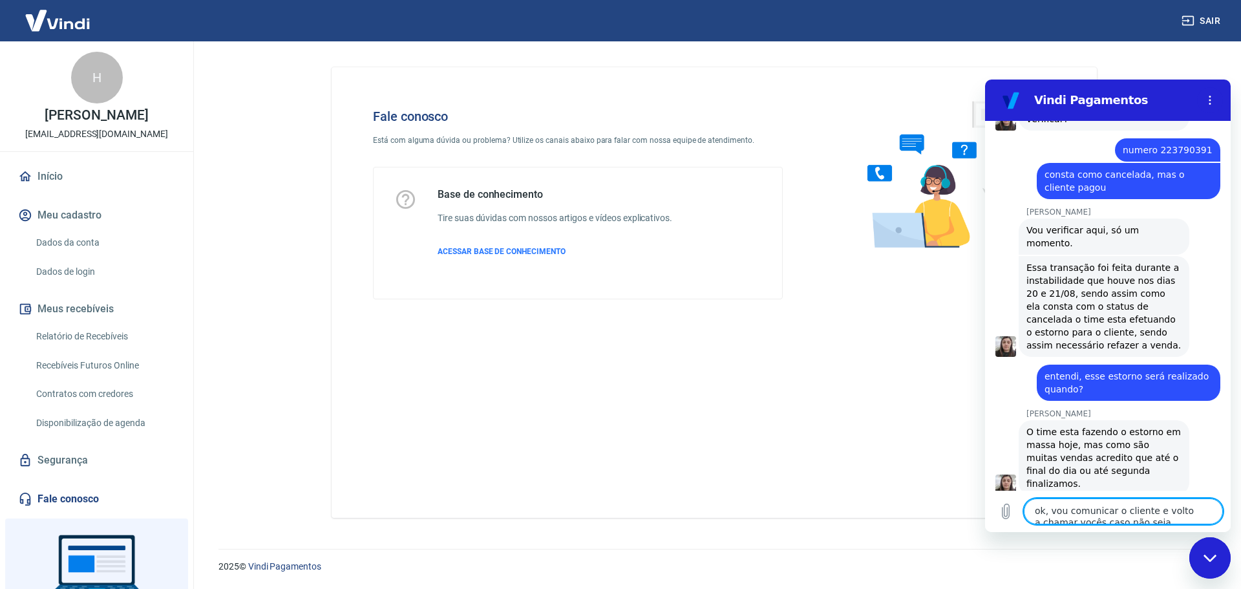
scroll to position [2646, 0]
click at [1209, 94] on button "Menu de opções" at bounding box center [1210, 100] width 26 height 26
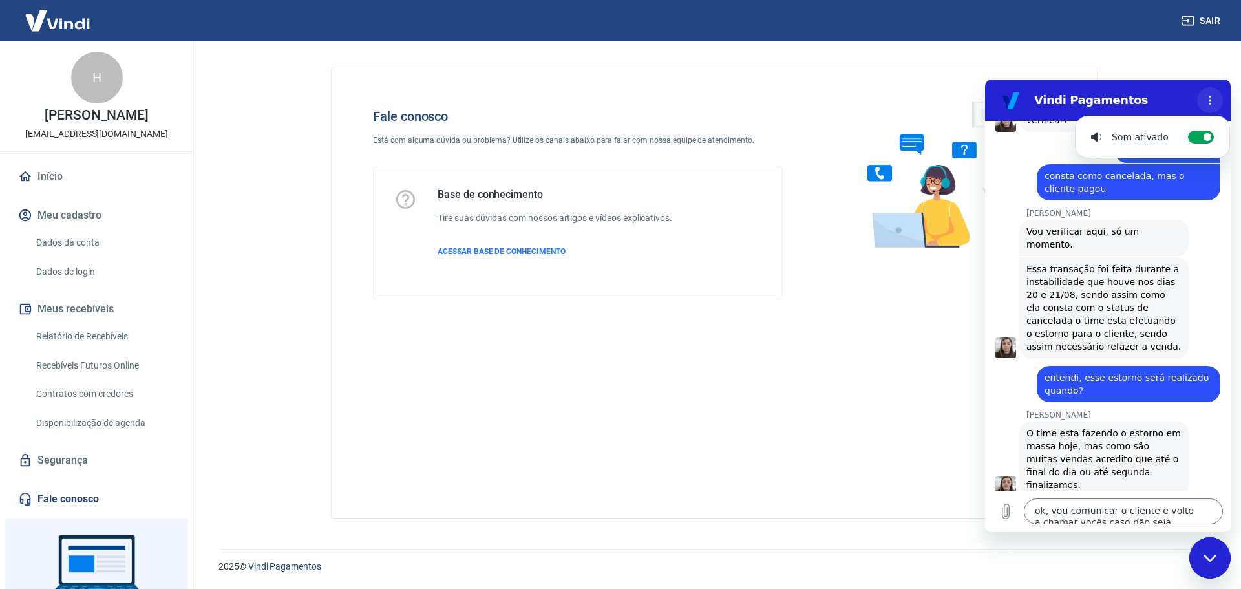
click at [1209, 94] on button "Menu de opções" at bounding box center [1210, 100] width 26 height 26
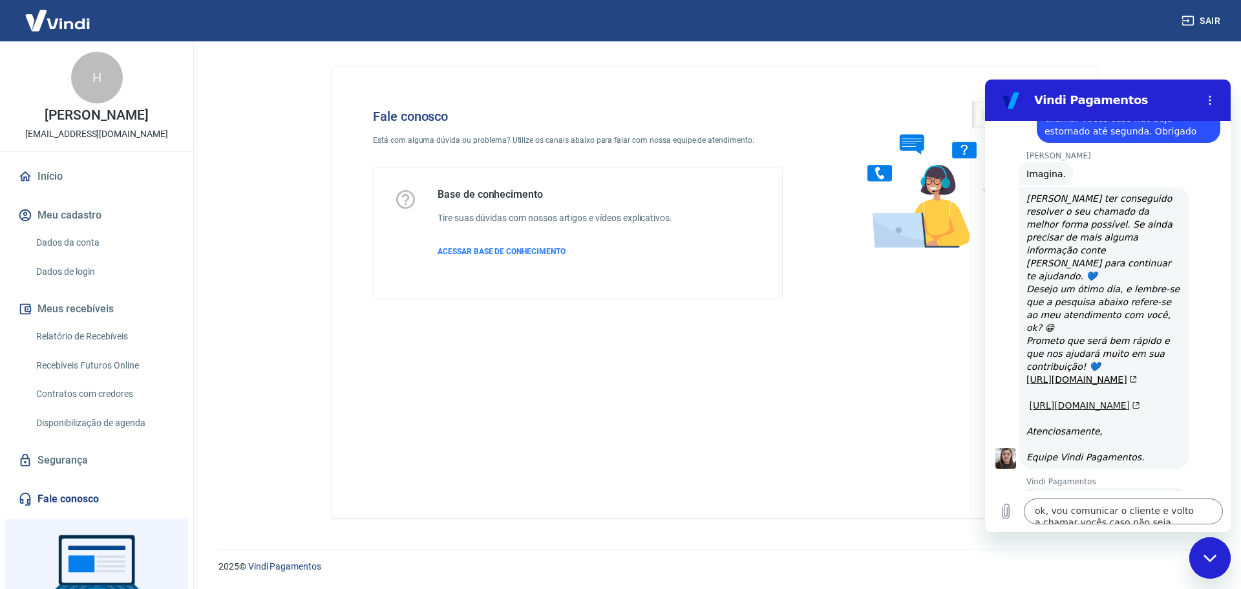
scroll to position [3057, 0]
click at [1121, 540] on button "Boa 👍" at bounding box center [1131, 558] width 52 height 37
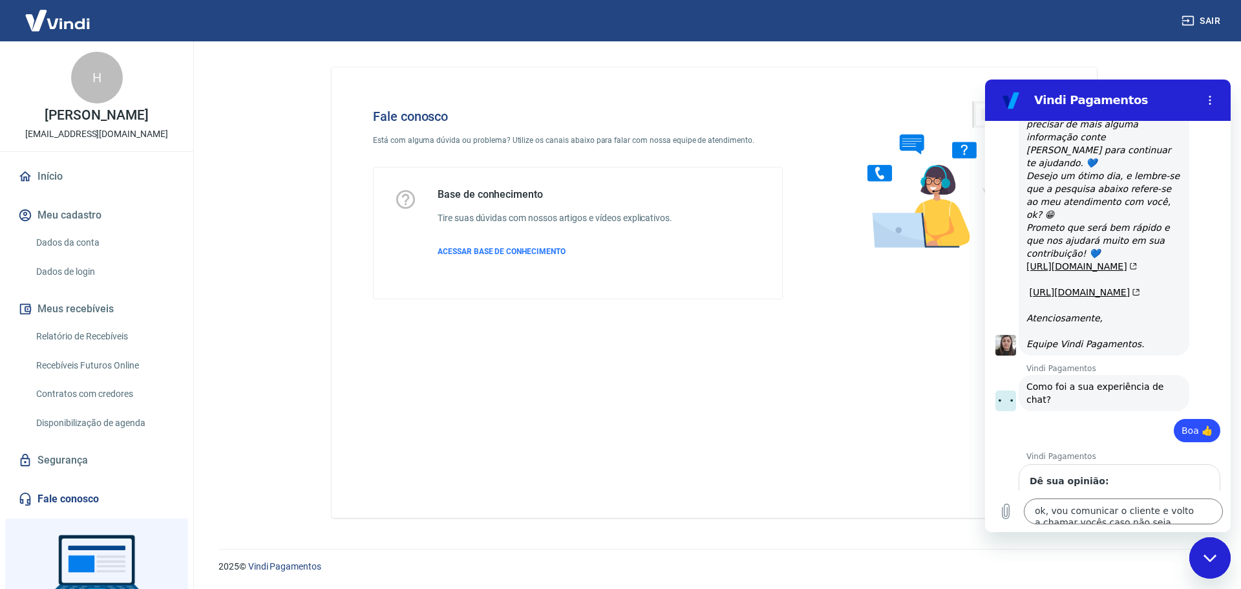
scroll to position [3168, 0]
click at [1209, 557] on icon "Fechar janela de mensagens" at bounding box center [1211, 558] width 14 height 8
